Goal: Book appointment/travel/reservation

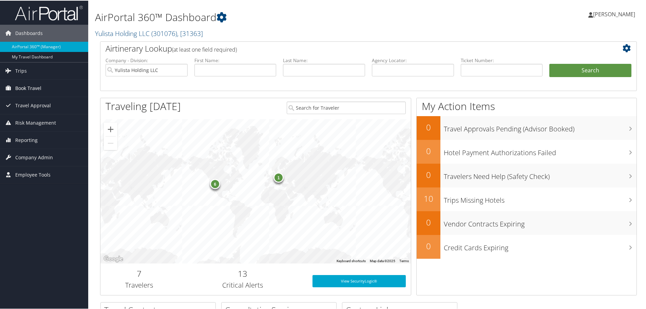
click at [35, 89] on span "Book Travel" at bounding box center [28, 87] width 26 height 17
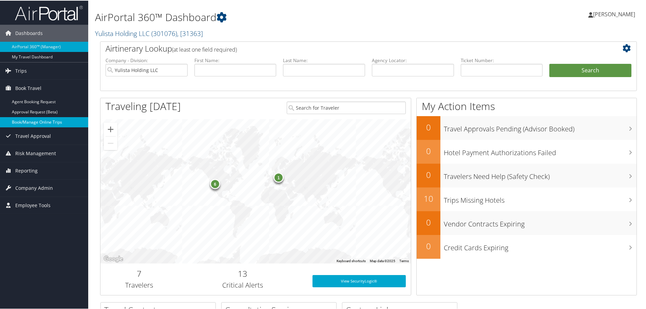
click at [28, 122] on link "Book/Manage Online Trips" at bounding box center [44, 121] width 88 height 10
click at [34, 88] on span "Book Travel" at bounding box center [28, 87] width 26 height 17
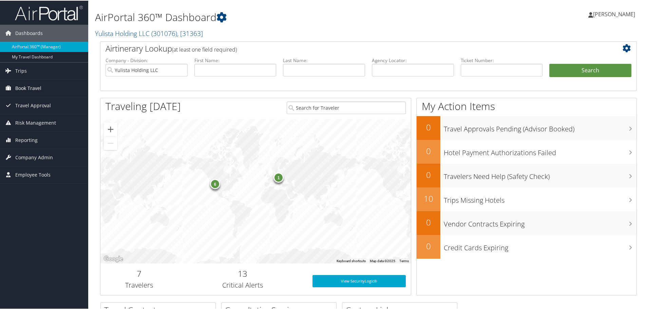
click at [31, 88] on span "Book Travel" at bounding box center [28, 87] width 26 height 17
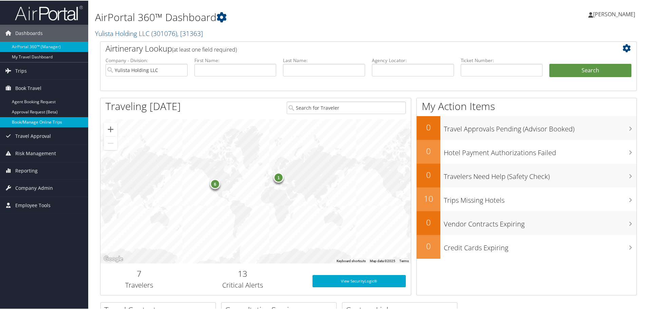
click at [28, 120] on link "Book/Manage Online Trips" at bounding box center [44, 121] width 88 height 10
click at [33, 119] on link "Book/Manage Online Trips" at bounding box center [44, 121] width 88 height 10
